Goal: Transaction & Acquisition: Book appointment/travel/reservation

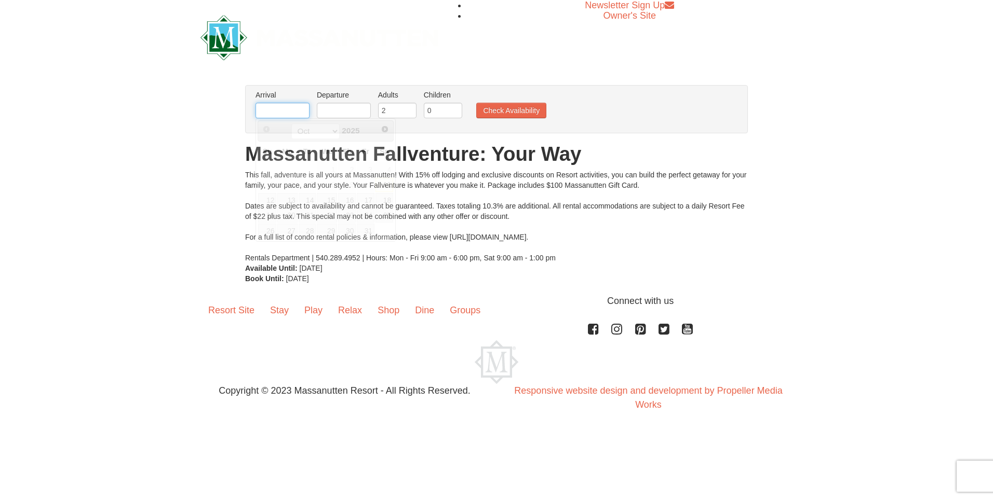
click at [300, 112] on input "text" at bounding box center [282, 111] width 54 height 16
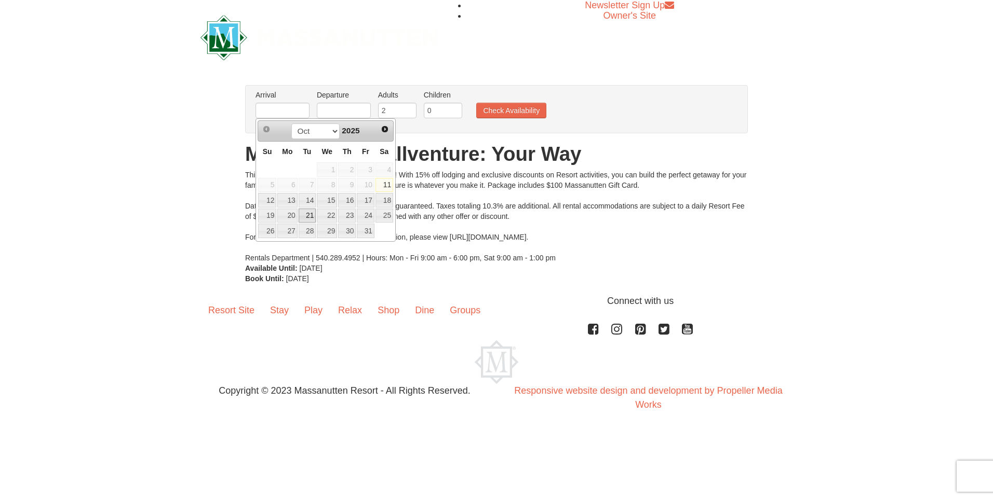
click at [306, 214] on link "21" at bounding box center [307, 216] width 18 height 15
type input "[DATE]"
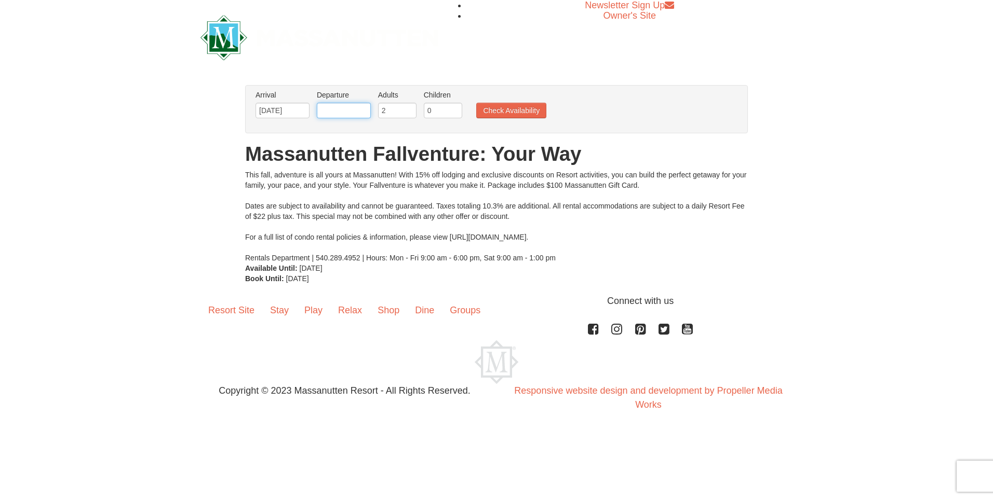
click at [359, 110] on input "text" at bounding box center [344, 111] width 54 height 16
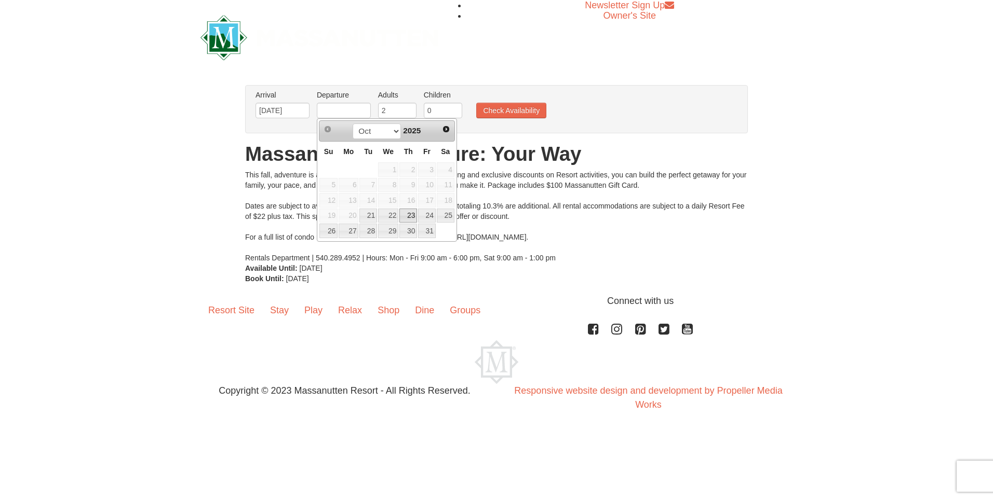
click at [408, 213] on link "23" at bounding box center [408, 216] width 18 height 15
type input "[DATE]"
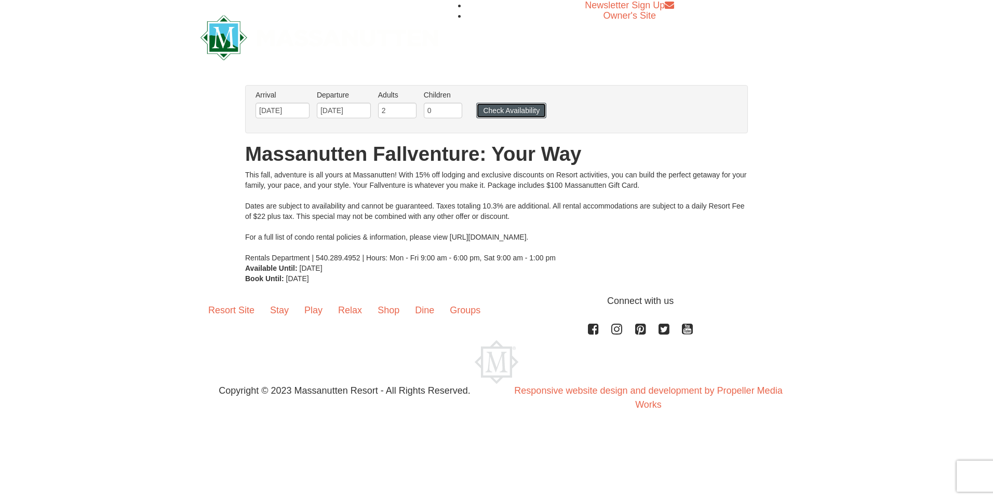
click at [497, 104] on button "Check Availability" at bounding box center [511, 111] width 70 height 16
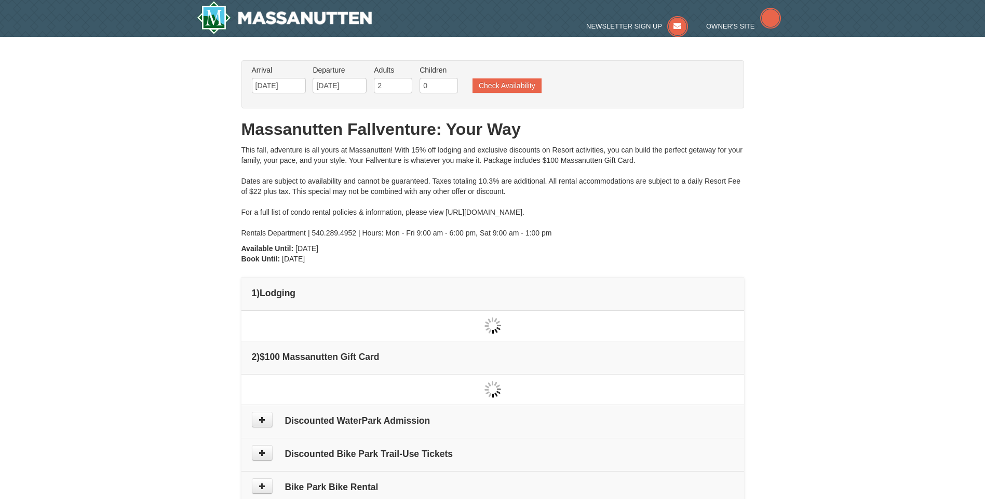
type input "[DATE]"
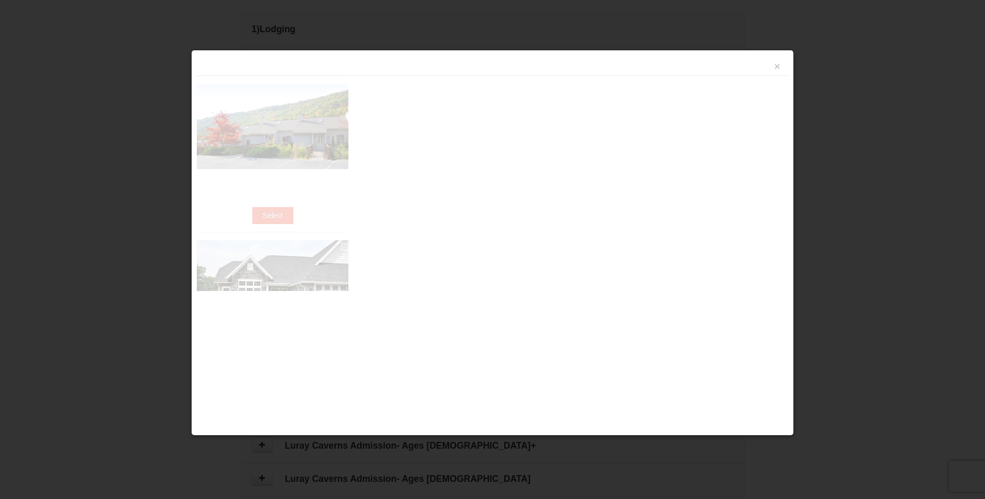
scroll to position [318, 0]
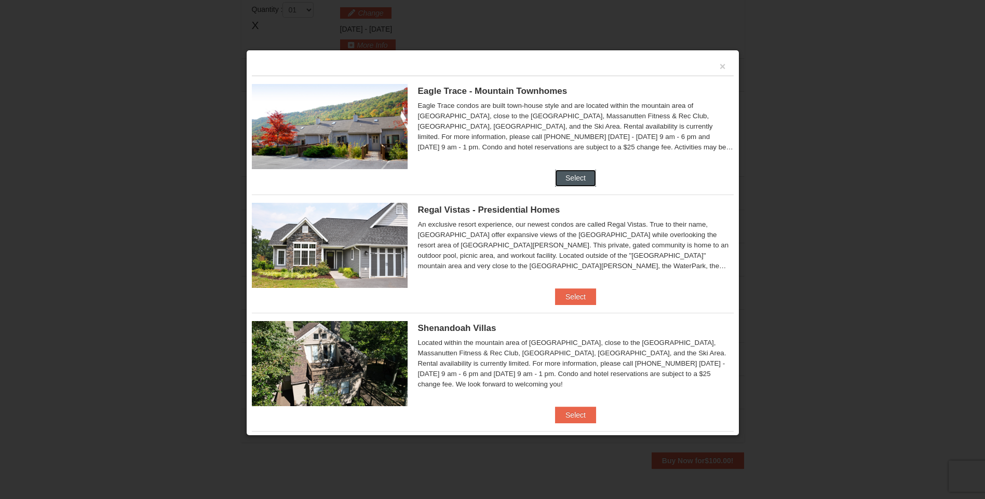
click at [563, 183] on button "Select" at bounding box center [575, 178] width 41 height 17
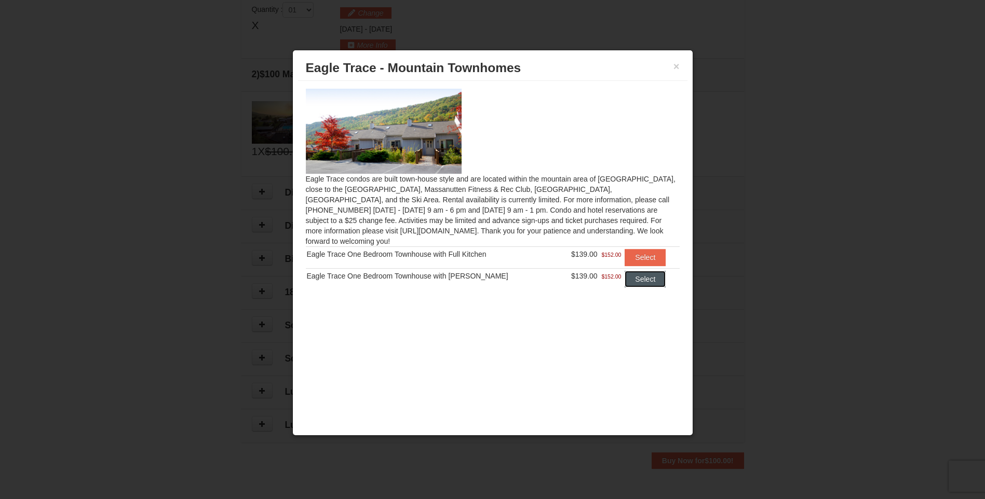
click at [637, 271] on button "Select" at bounding box center [644, 279] width 41 height 17
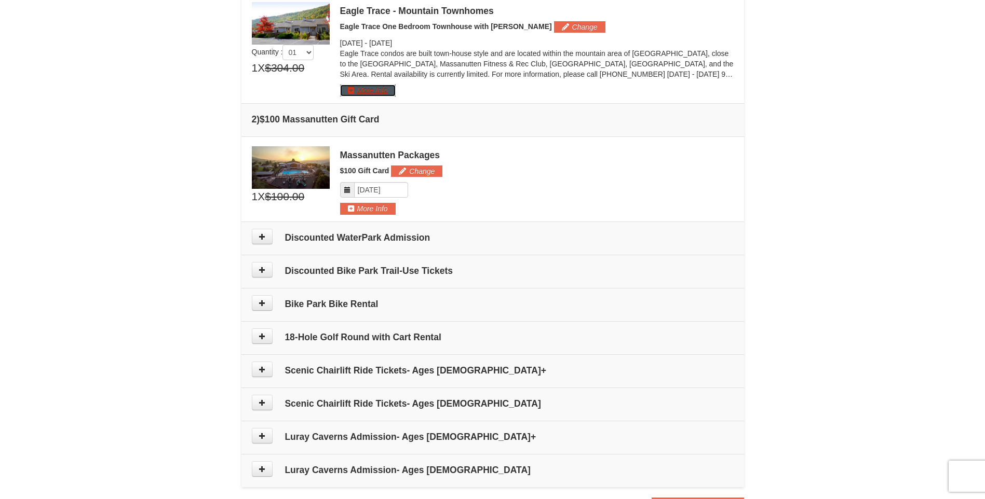
click at [356, 87] on button "More Info" at bounding box center [368, 90] width 56 height 11
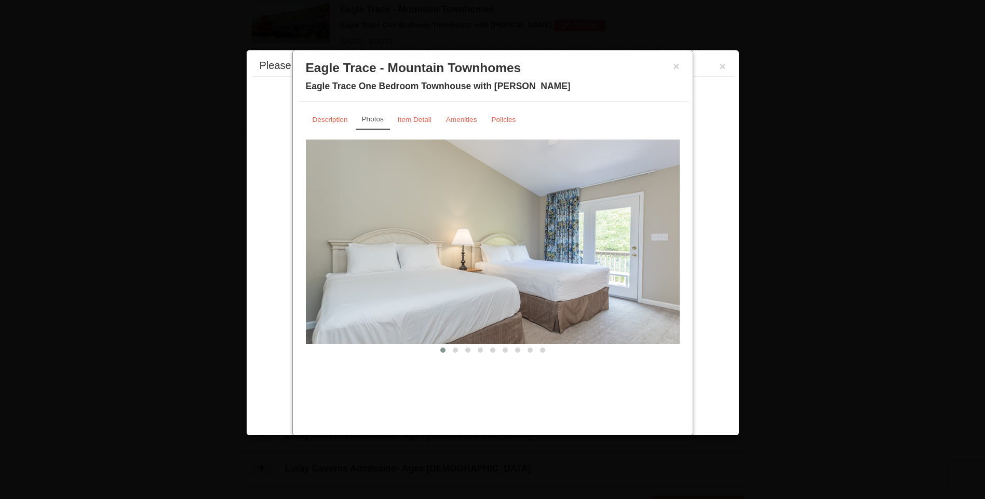
scroll to position [320, 0]
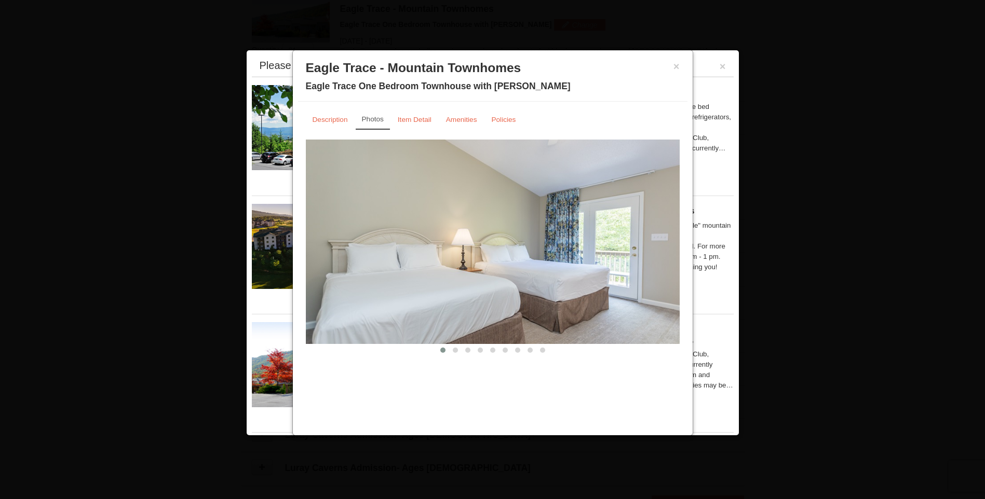
click at [646, 252] on img at bounding box center [493, 242] width 374 height 205
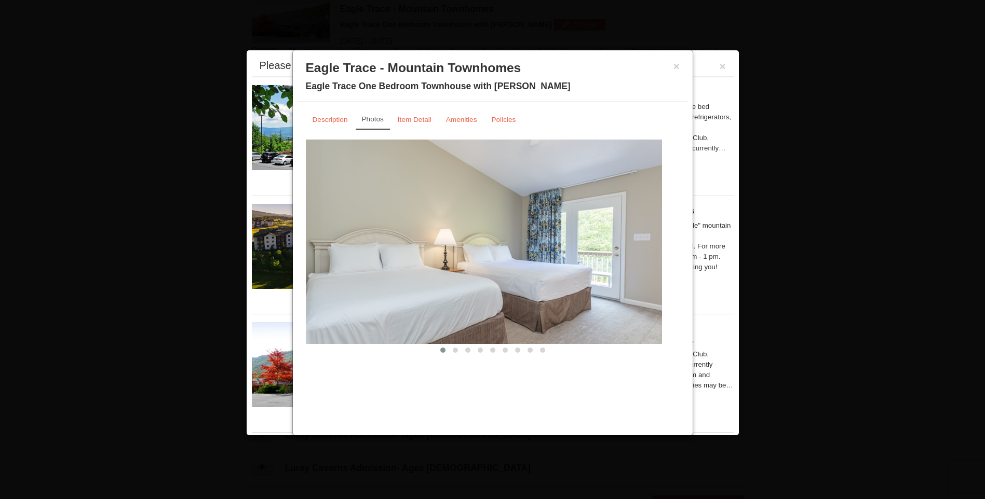
drag, startPoint x: 646, startPoint y: 252, endPoint x: 628, endPoint y: 253, distance: 18.2
click at [628, 253] on img at bounding box center [475, 242] width 374 height 205
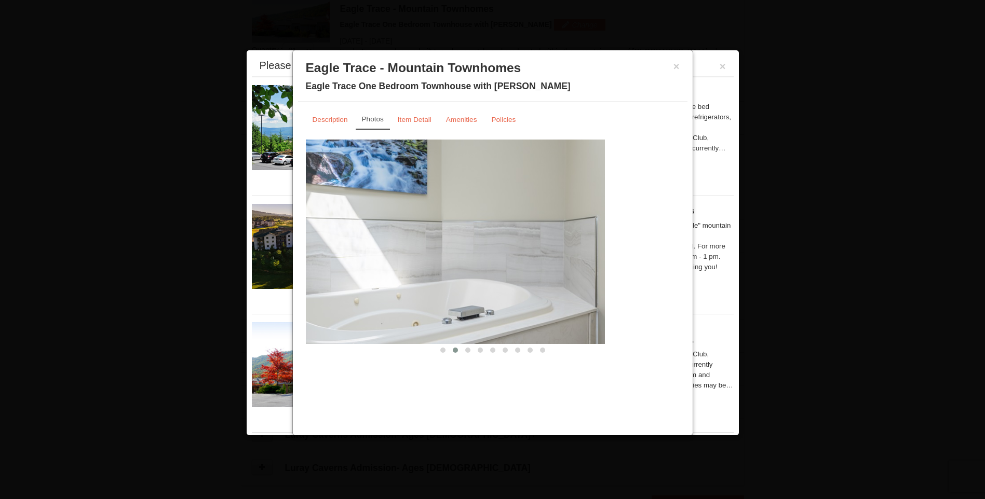
drag, startPoint x: 628, startPoint y: 253, endPoint x: 552, endPoint y: 263, distance: 75.9
click at [552, 263] on img at bounding box center [418, 242] width 374 height 205
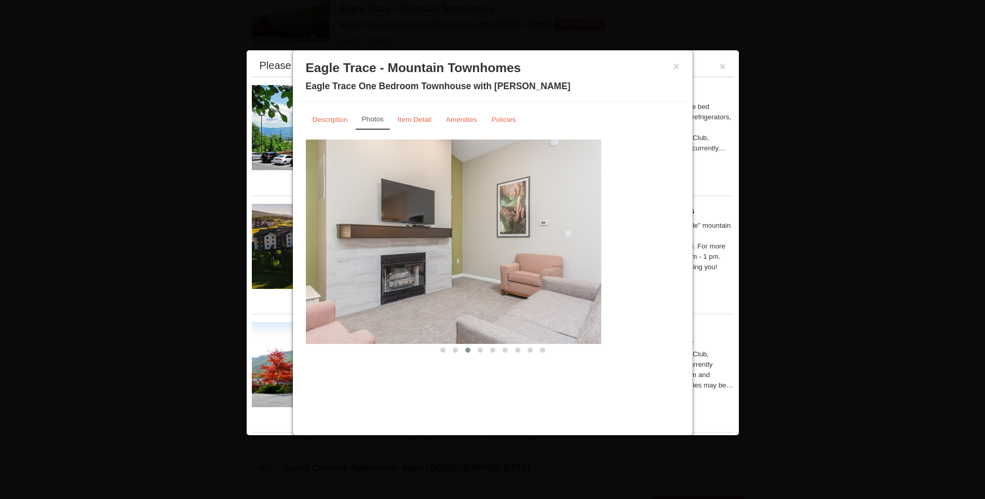
drag, startPoint x: 595, startPoint y: 261, endPoint x: 480, endPoint y: 268, distance: 115.5
click at [484, 267] on img at bounding box center [414, 242] width 374 height 205
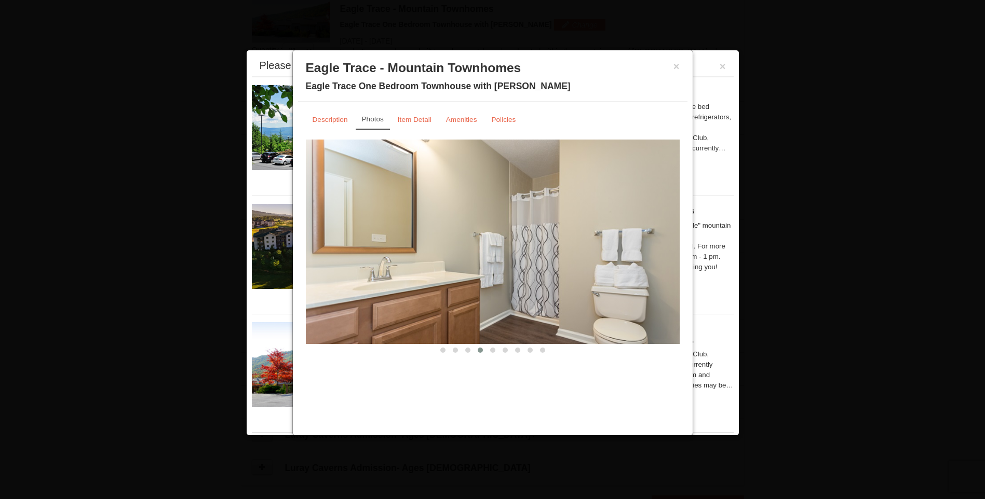
drag, startPoint x: 574, startPoint y: 269, endPoint x: 459, endPoint y: 269, distance: 114.2
click at [460, 269] on img at bounding box center [493, 242] width 374 height 205
drag, startPoint x: 579, startPoint y: 253, endPoint x: 484, endPoint y: 274, distance: 97.4
click at [485, 274] on img at bounding box center [493, 242] width 374 height 205
click at [677, 66] on button "×" at bounding box center [676, 66] width 6 height 10
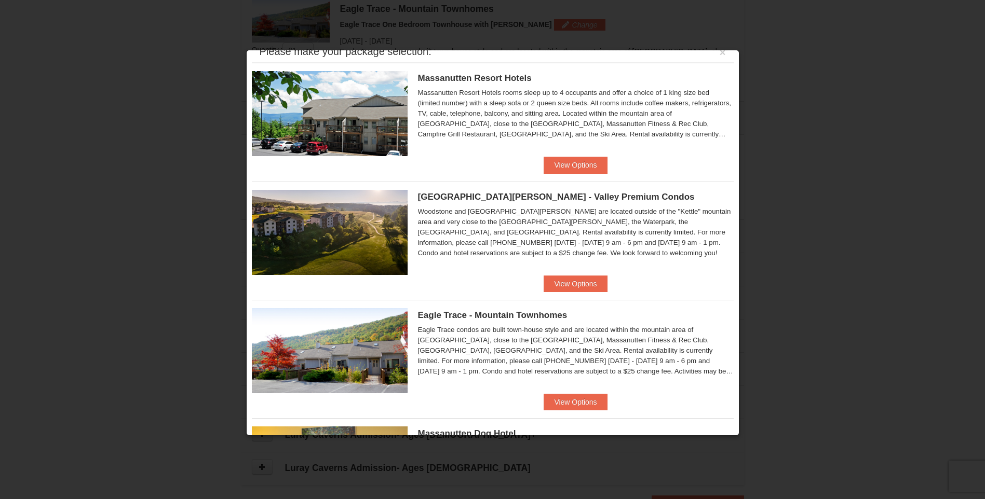
scroll to position [0, 0]
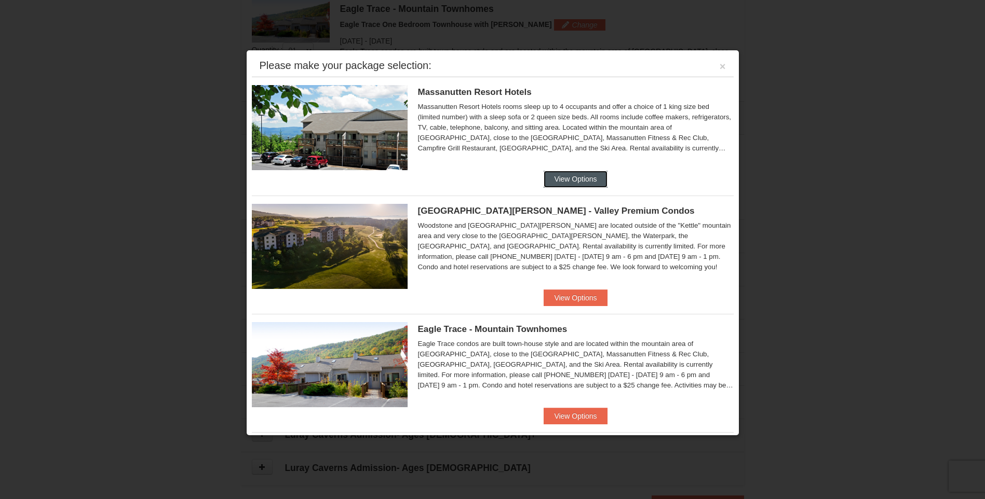
click at [567, 182] on button "View Options" at bounding box center [575, 179] width 63 height 17
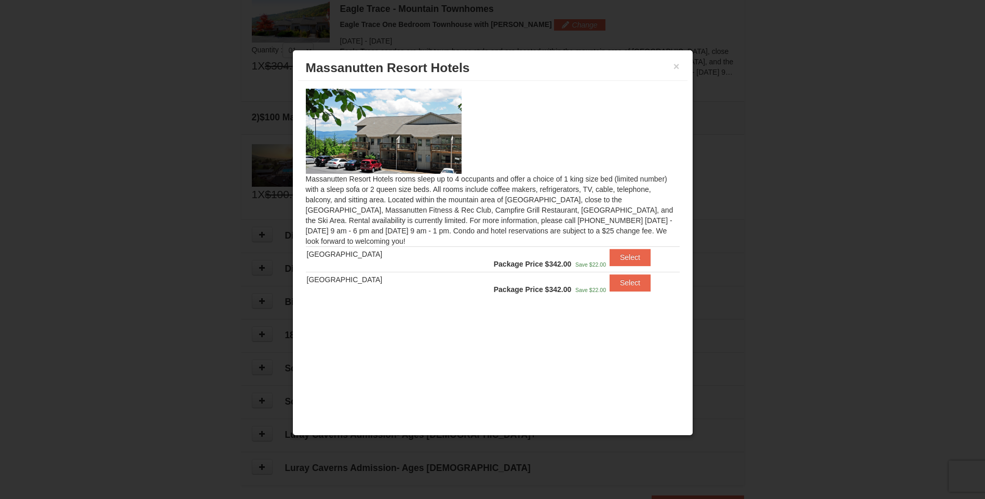
click at [399, 139] on img at bounding box center [384, 131] width 156 height 85
click at [622, 257] on button "Select" at bounding box center [629, 257] width 41 height 17
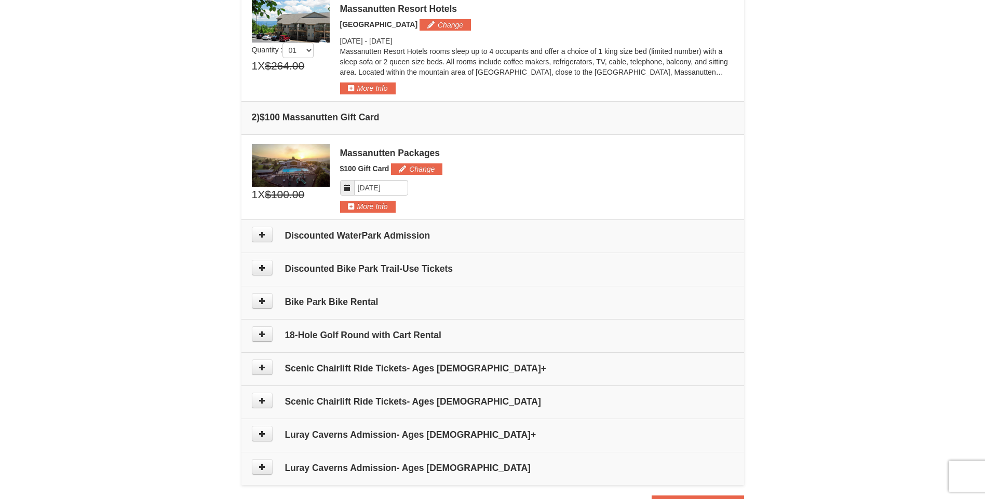
click at [357, 213] on td "Please make your package selection: ×" at bounding box center [492, 176] width 502 height 85
click at [372, 201] on button "More Info" at bounding box center [368, 206] width 56 height 11
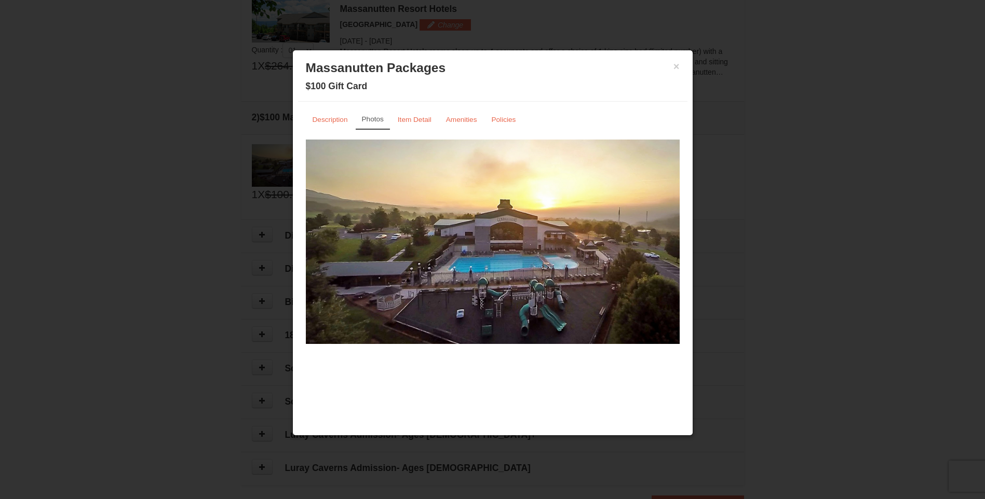
click at [658, 250] on img at bounding box center [493, 242] width 374 height 205
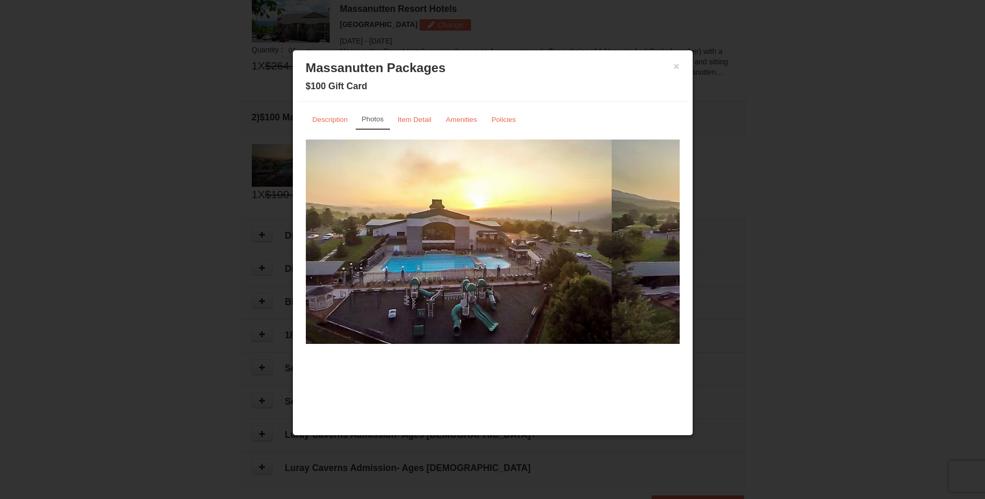
drag, startPoint x: 658, startPoint y: 250, endPoint x: 543, endPoint y: 246, distance: 115.3
click at [546, 247] on img at bounding box center [425, 242] width 374 height 205
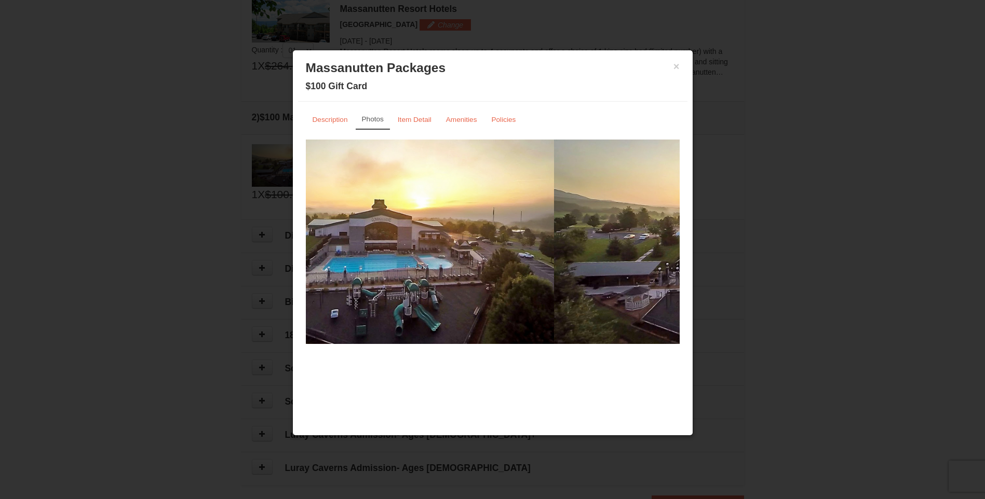
drag, startPoint x: 615, startPoint y: 242, endPoint x: 434, endPoint y: 239, distance: 180.2
click at [436, 239] on div at bounding box center [367, 242] width 1869 height 205
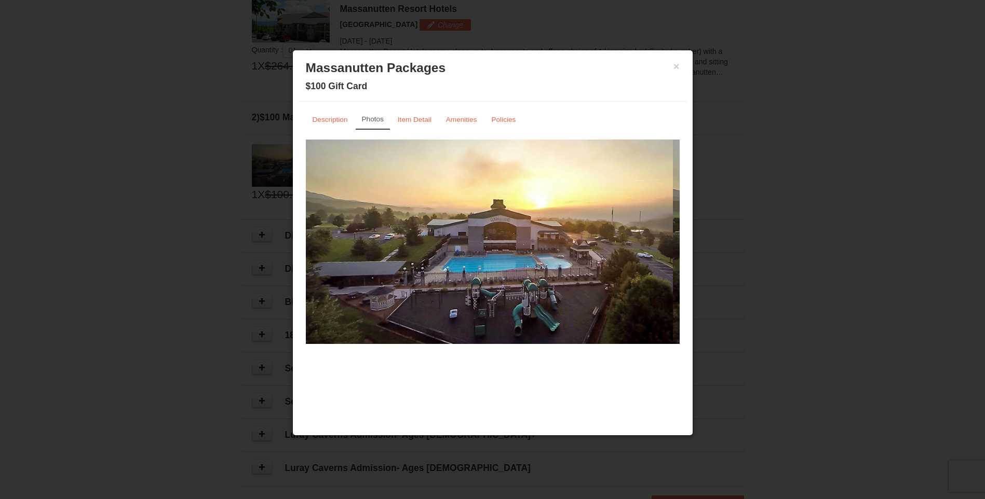
drag, startPoint x: 581, startPoint y: 252, endPoint x: 335, endPoint y: 251, distance: 246.1
click at [335, 251] on div at bounding box center [485, 242] width 1869 height 205
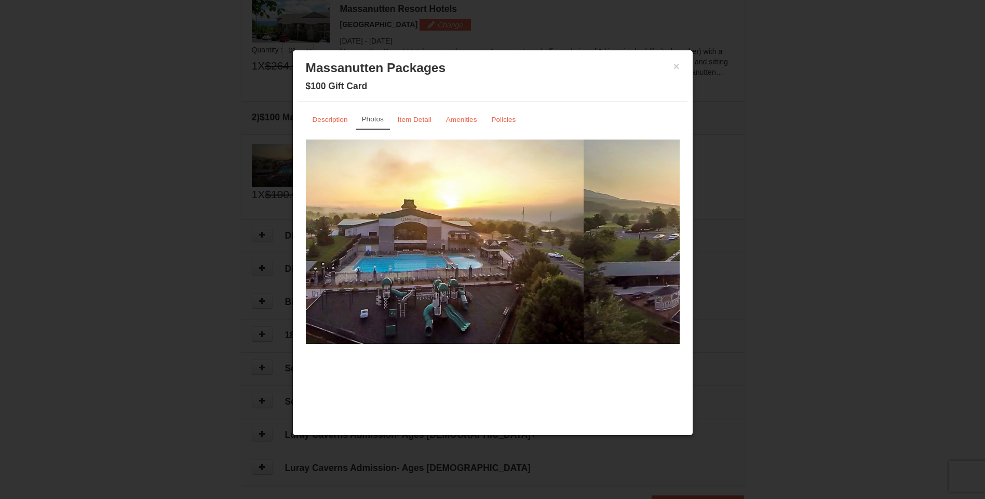
drag, startPoint x: 535, startPoint y: 245, endPoint x: 309, endPoint y: 238, distance: 225.9
click at [321, 242] on div at bounding box center [396, 242] width 1869 height 205
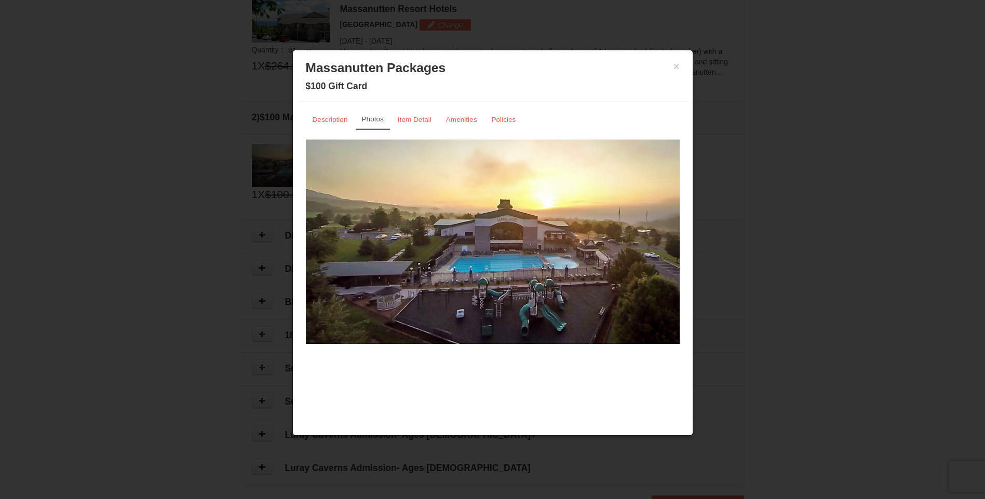
drag, startPoint x: 564, startPoint y: 237, endPoint x: 323, endPoint y: 252, distance: 240.8
click at [323, 252] on img at bounding box center [493, 242] width 374 height 205
click at [677, 67] on button "×" at bounding box center [676, 66] width 6 height 10
